Goal: Task Accomplishment & Management: Use online tool/utility

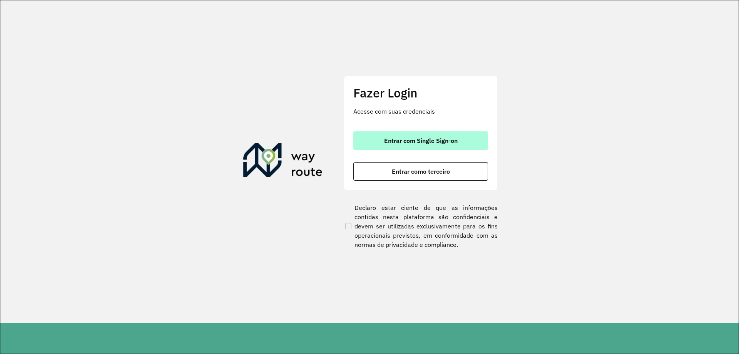
click at [423, 136] on button "Entrar com Single Sign-on" at bounding box center [420, 140] width 135 height 18
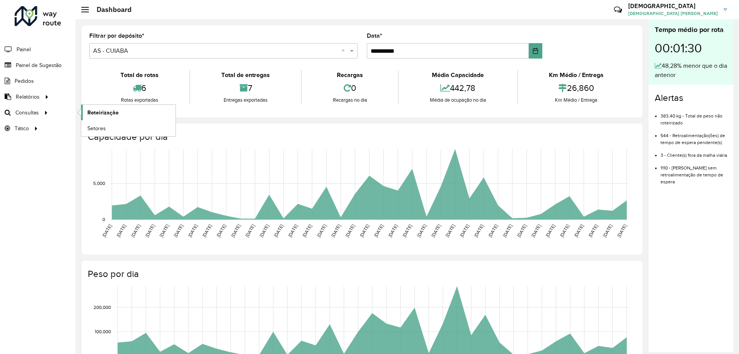
click at [96, 111] on span "Roteirização" at bounding box center [102, 113] width 31 height 8
click at [95, 110] on span "Roteirização" at bounding box center [102, 113] width 31 height 8
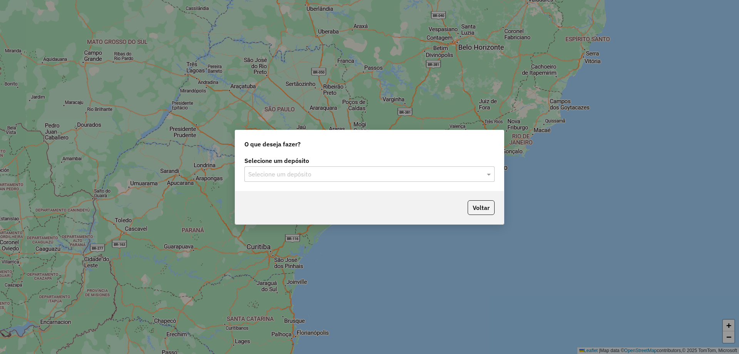
click at [261, 178] on input "text" at bounding box center [361, 174] width 227 height 9
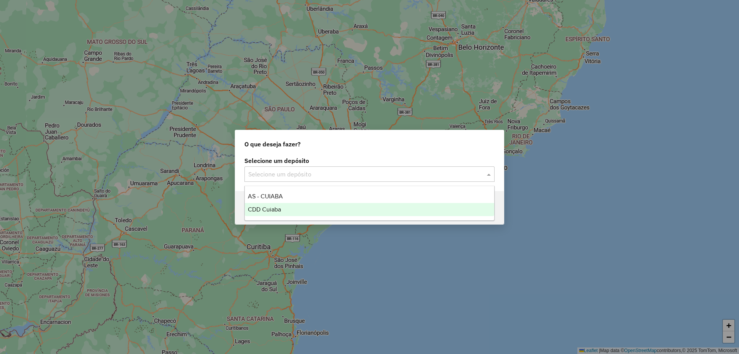
click at [281, 209] on span "CDD Cuiaba" at bounding box center [264, 209] width 33 height 7
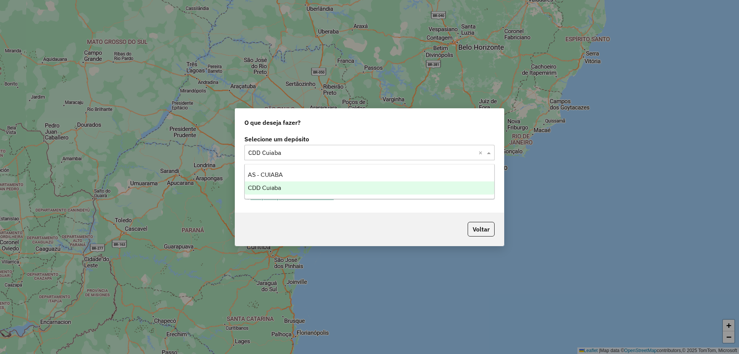
click at [458, 150] on input "text" at bounding box center [361, 152] width 227 height 9
click at [261, 186] on span "CDD Cuiaba" at bounding box center [264, 187] width 33 height 7
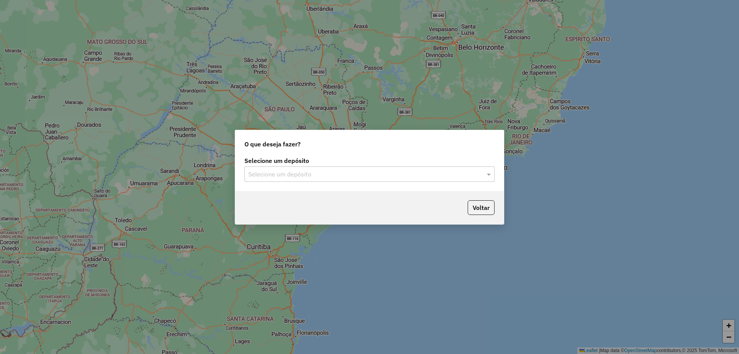
click at [281, 170] on input "text" at bounding box center [361, 174] width 227 height 9
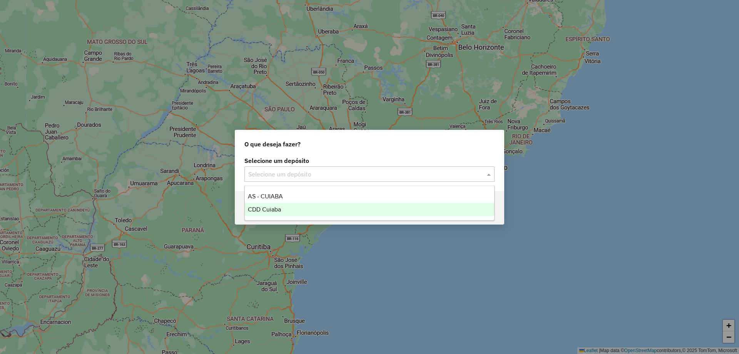
click at [278, 206] on span "CDD Cuiaba" at bounding box center [264, 209] width 33 height 7
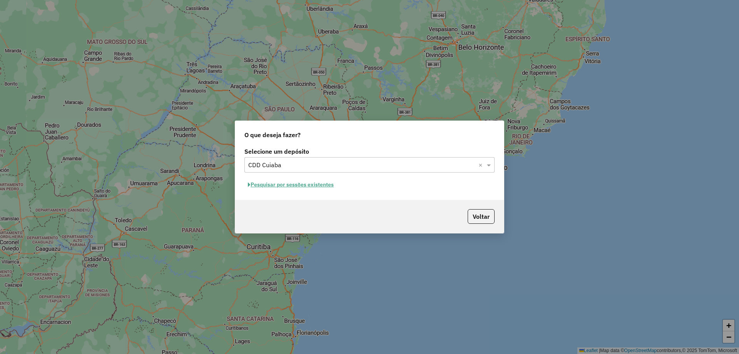
click at [316, 185] on button "Pesquisar por sessões existentes" at bounding box center [290, 185] width 93 height 12
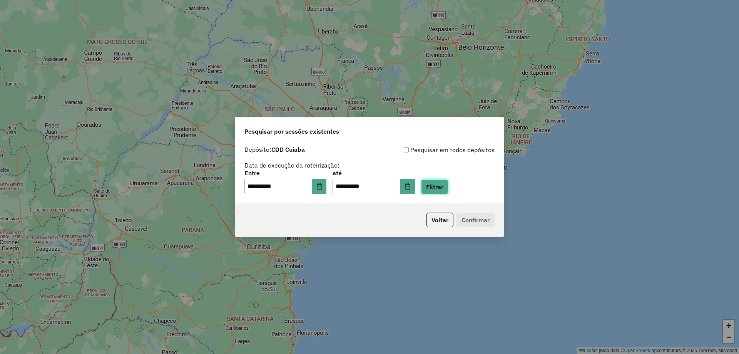
click at [442, 184] on button "Filtrar" at bounding box center [434, 186] width 27 height 15
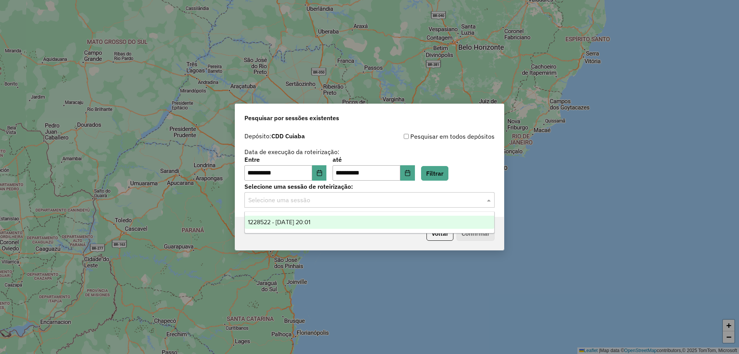
click at [310, 207] on div "Selecione uma sessão" at bounding box center [369, 199] width 250 height 15
click at [307, 219] on span "1228522 - 12/08/2025 20:01" at bounding box center [279, 222] width 62 height 7
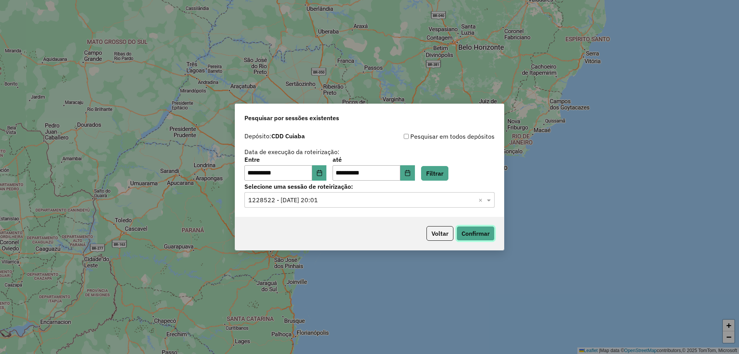
click at [468, 234] on button "Confirmar" at bounding box center [475, 233] width 38 height 15
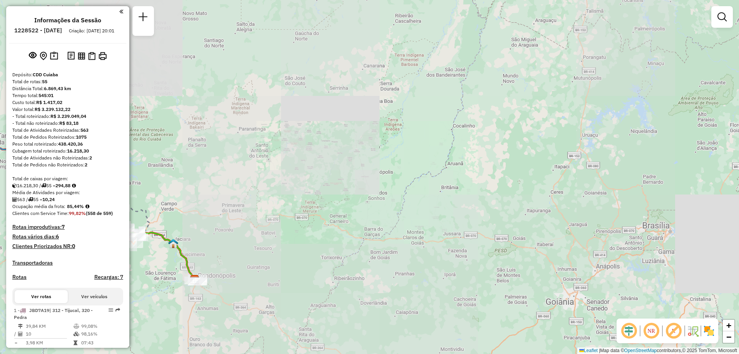
scroll to position [115, 0]
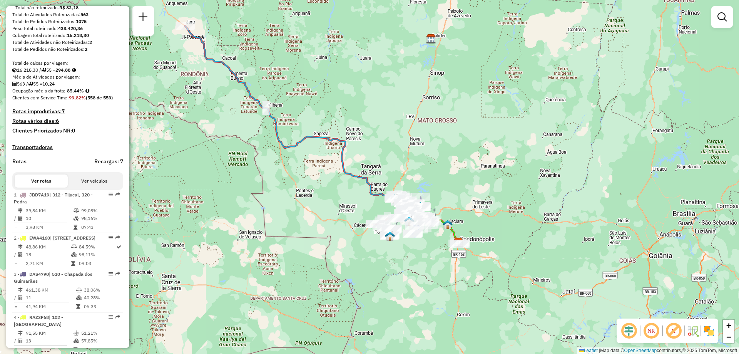
drag, startPoint x: 258, startPoint y: 267, endPoint x: 490, endPoint y: 242, distance: 233.5
click at [490, 242] on div "Janela de atendimento Grade de atendimento Capacidade Transportadoras Veículos …" at bounding box center [369, 177] width 739 height 354
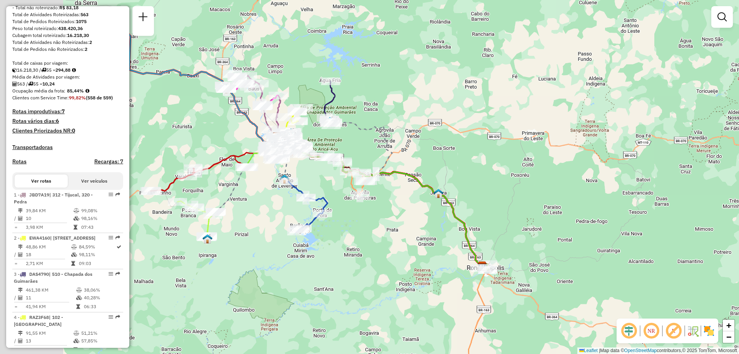
drag, startPoint x: 205, startPoint y: 250, endPoint x: 316, endPoint y: 317, distance: 129.4
click at [316, 317] on div "Janela de atendimento Grade de atendimento Capacidade Transportadoras Veículos …" at bounding box center [369, 177] width 739 height 354
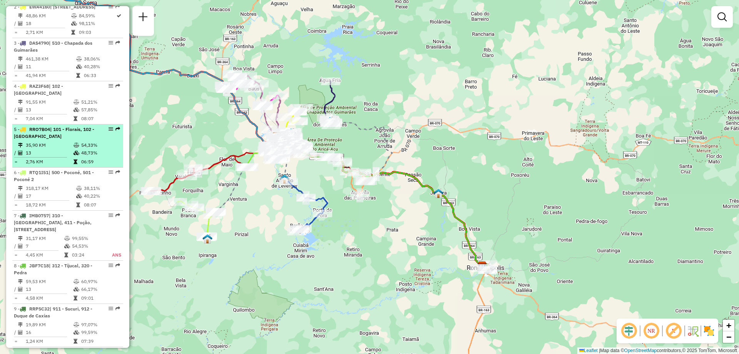
scroll to position [423, 0]
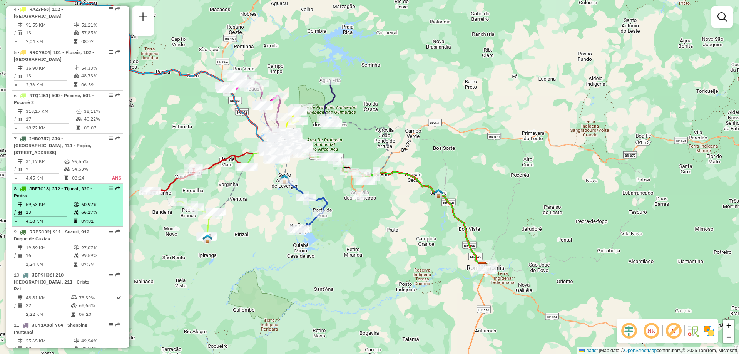
click at [40, 191] on span "JBF7C18" at bounding box center [39, 188] width 20 height 6
select select "**********"
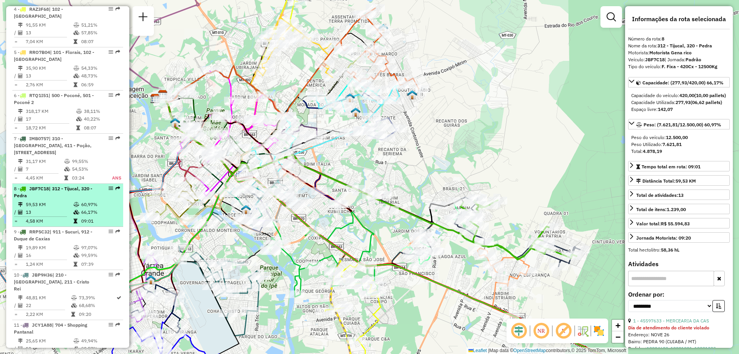
click at [109, 190] on em at bounding box center [111, 188] width 5 height 5
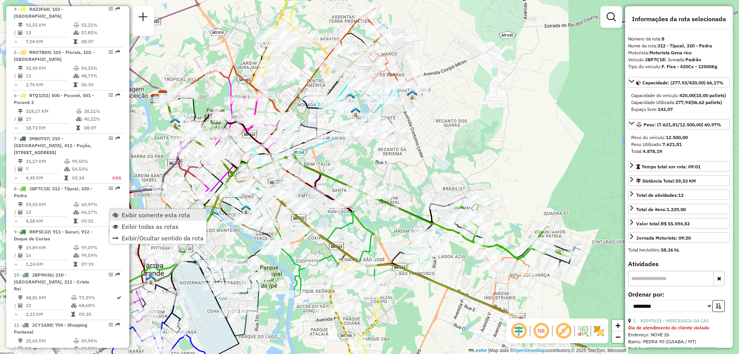
click at [176, 217] on span "Exibir somente esta rota" at bounding box center [156, 215] width 68 height 6
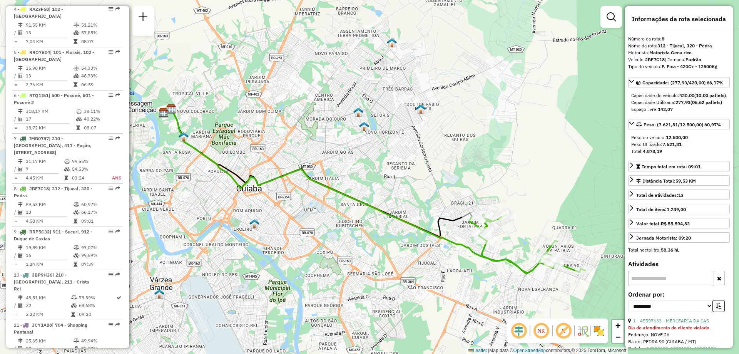
drag, startPoint x: 294, startPoint y: 239, endPoint x: 303, endPoint y: 253, distance: 16.6
click at [303, 253] on div "Janela de atendimento Grade de atendimento Capacidade Transportadoras Veículos …" at bounding box center [369, 177] width 739 height 354
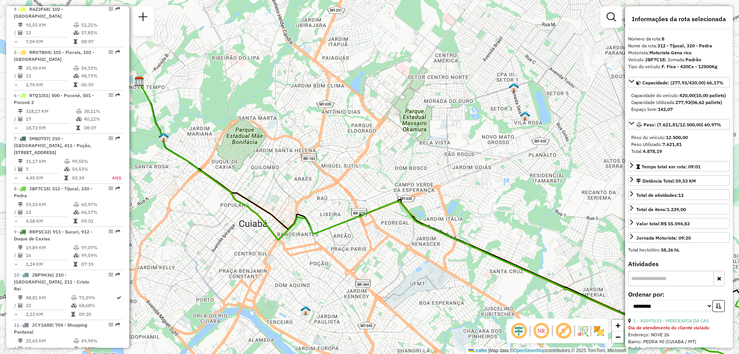
drag, startPoint x: 294, startPoint y: 203, endPoint x: 385, endPoint y: 270, distance: 112.6
click at [385, 270] on div "Janela de atendimento Grade de atendimento Capacidade Transportadoras Veículos …" at bounding box center [369, 177] width 739 height 354
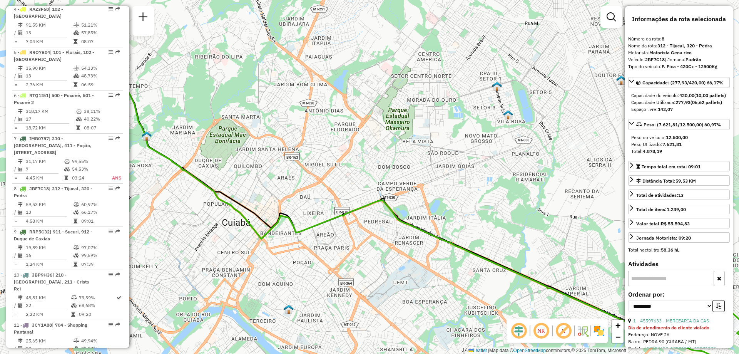
drag, startPoint x: 381, startPoint y: 269, endPoint x: 364, endPoint y: 267, distance: 17.0
click at [364, 267] on div "Janela de atendimento Grade de atendimento Capacidade Transportadoras Veículos …" at bounding box center [369, 177] width 739 height 354
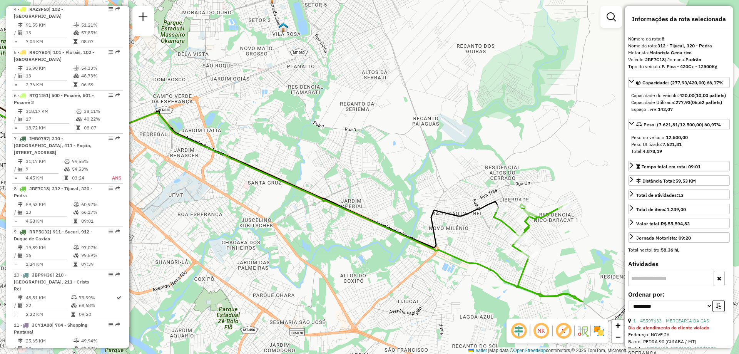
drag, startPoint x: 368, startPoint y: 265, endPoint x: 144, endPoint y: 178, distance: 241.1
click at [144, 178] on div "Janela de atendimento Grade de atendimento Capacidade Transportadoras Veículos …" at bounding box center [369, 177] width 739 height 354
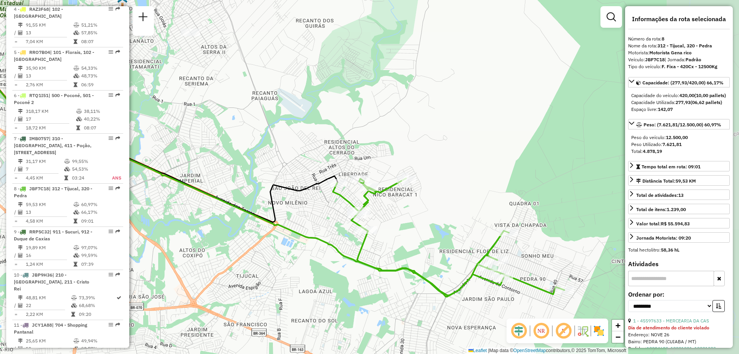
drag, startPoint x: 379, startPoint y: 241, endPoint x: 216, endPoint y: 214, distance: 164.5
click at [216, 214] on div "Janela de atendimento Grade de atendimento Capacidade Transportadoras Veículos …" at bounding box center [369, 177] width 739 height 354
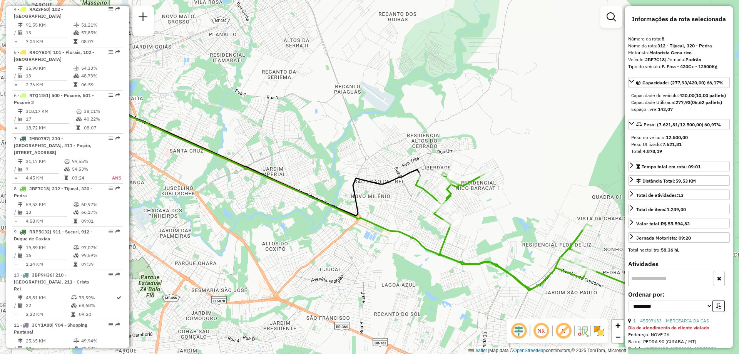
drag, startPoint x: 439, startPoint y: 294, endPoint x: 524, endPoint y: 289, distance: 84.8
click at [524, 289] on icon at bounding box center [531, 230] width 231 height 117
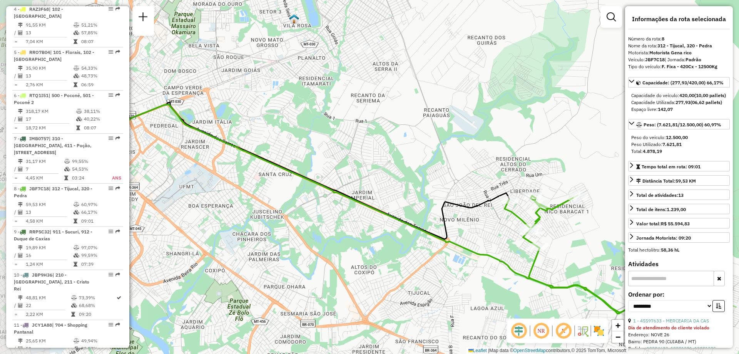
drag, startPoint x: 347, startPoint y: 246, endPoint x: 439, endPoint y: 270, distance: 95.4
click at [439, 270] on div "Janela de atendimento Grade de atendimento Capacidade Transportadoras Veículos …" at bounding box center [369, 177] width 739 height 354
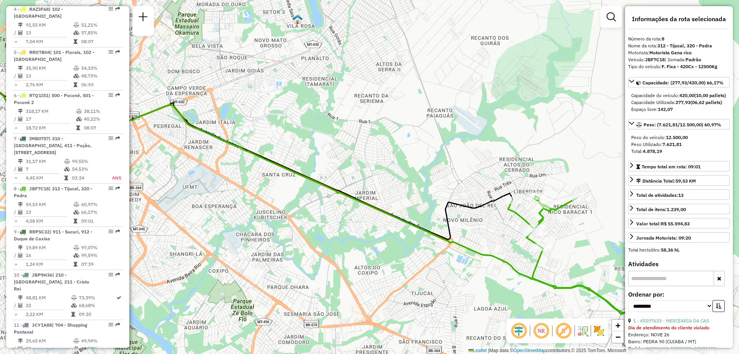
drag, startPoint x: 358, startPoint y: 261, endPoint x: 455, endPoint y: 281, distance: 98.8
click at [455, 281] on div "Janela de atendimento Grade de atendimento Capacidade Transportadoras Veículos …" at bounding box center [369, 177] width 739 height 354
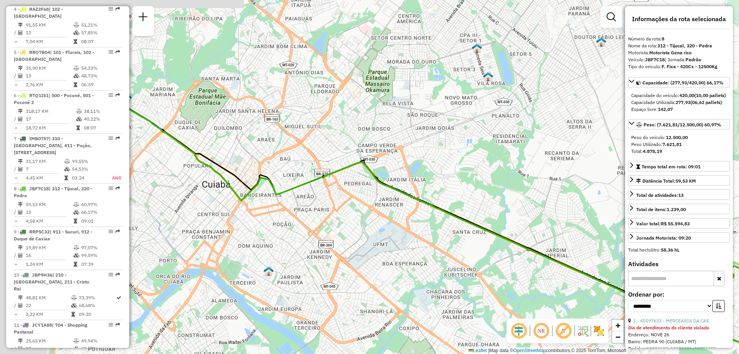
drag, startPoint x: 287, startPoint y: 233, endPoint x: 311, endPoint y: 259, distance: 35.4
click at [389, 273] on div "Janela de atendimento Grade de atendimento Capacidade Transportadoras Veículos …" at bounding box center [369, 177] width 739 height 354
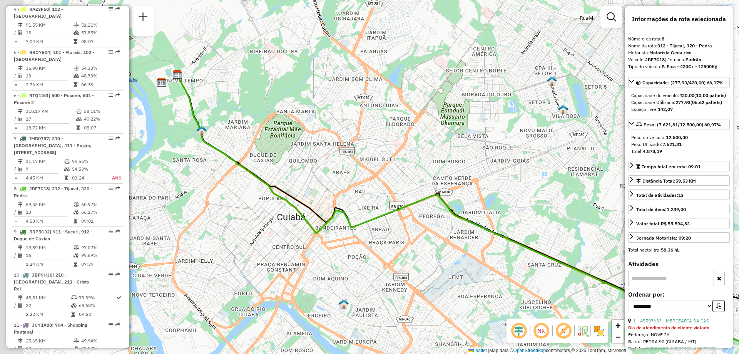
drag, startPoint x: 291, startPoint y: 255, endPoint x: 417, endPoint y: 305, distance: 135.3
click at [420, 305] on div "Janela de atendimento Grade de atendimento Capacidade Transportadoras Veículos …" at bounding box center [369, 177] width 739 height 354
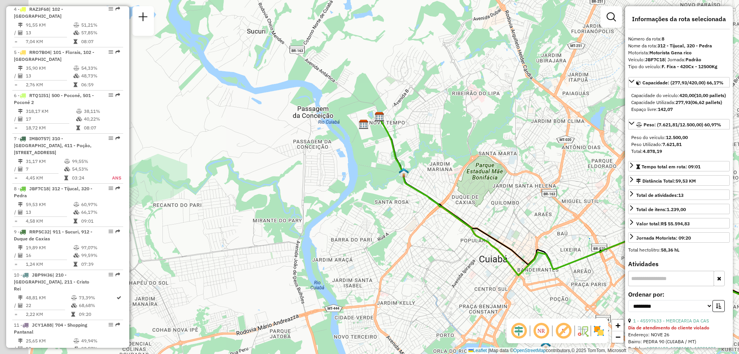
drag, startPoint x: 334, startPoint y: 289, endPoint x: 474, endPoint y: 311, distance: 142.2
click at [474, 311] on div "Janela de atendimento Grade de atendimento Capacidade Transportadoras Veículos …" at bounding box center [369, 177] width 739 height 354
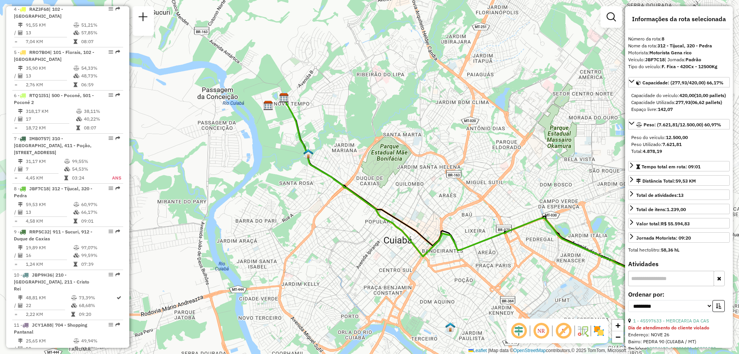
drag, startPoint x: 342, startPoint y: 251, endPoint x: 233, endPoint y: 231, distance: 110.8
click at [233, 231] on div "Janela de atendimento Grade de atendimento Capacidade Transportadoras Veículos …" at bounding box center [369, 177] width 739 height 354
